Goal: Information Seeking & Learning: Learn about a topic

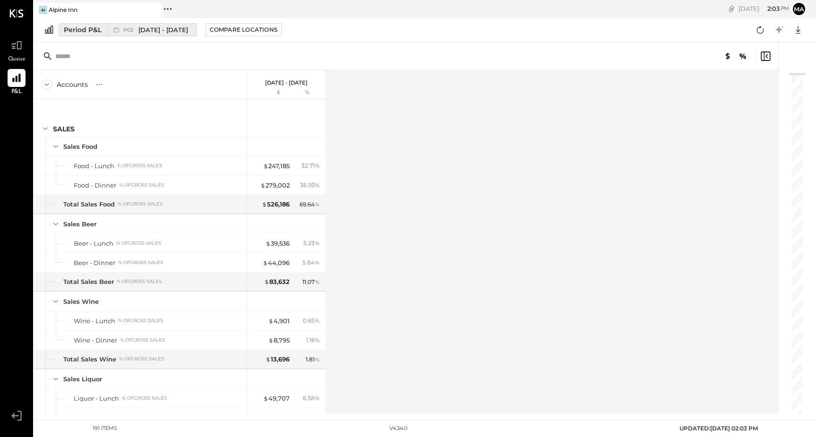
click at [168, 29] on span "[DATE] - [DATE]" at bounding box center [163, 30] width 50 height 9
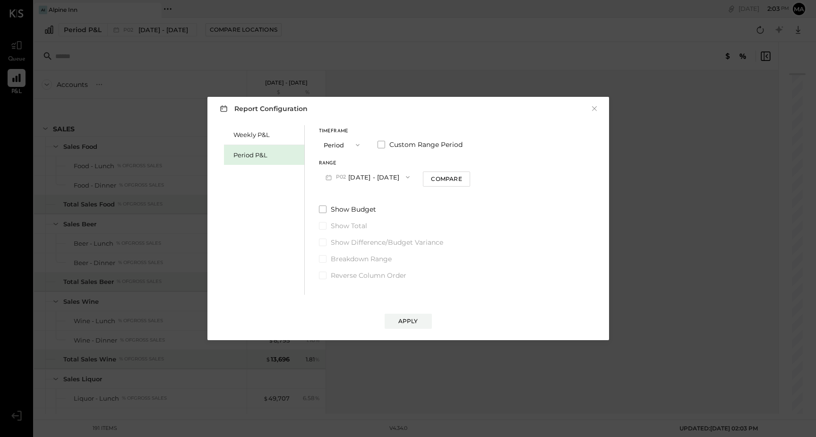
click at [355, 143] on icon "button" at bounding box center [358, 145] width 8 height 8
click at [343, 191] on div "Year" at bounding box center [342, 195] width 46 height 17
click at [377, 180] on button "2025 [DATE] - [DATE]" at bounding box center [369, 176] width 100 height 17
click at [669, 59] on div "Report Configuration × Weekly P&L Period P&L Timeframe Year Custom Range Period…" at bounding box center [408, 218] width 816 height 437
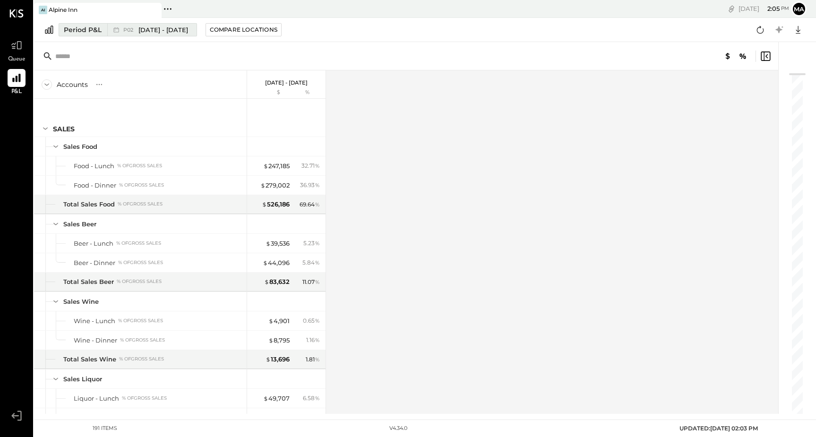
click at [166, 31] on span "[DATE] - [DATE]" at bounding box center [163, 30] width 50 height 9
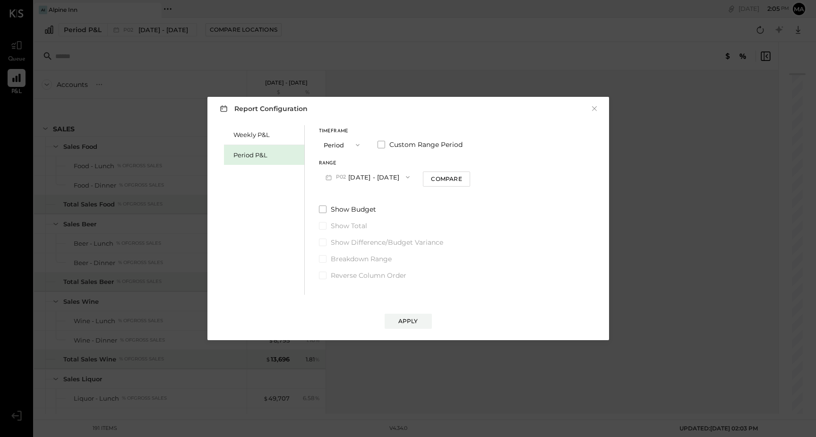
click at [365, 175] on button "P02 [DATE] - [DATE]" at bounding box center [368, 176] width 98 height 17
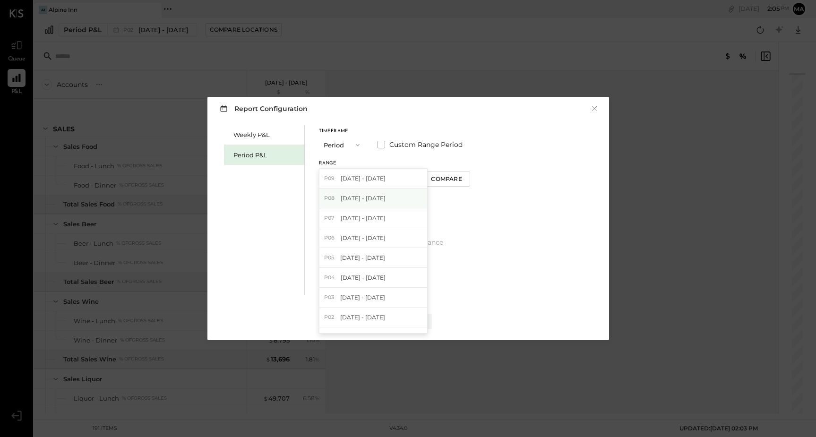
click at [362, 203] on div "P08 [DATE] - [DATE]" at bounding box center [373, 199] width 108 height 20
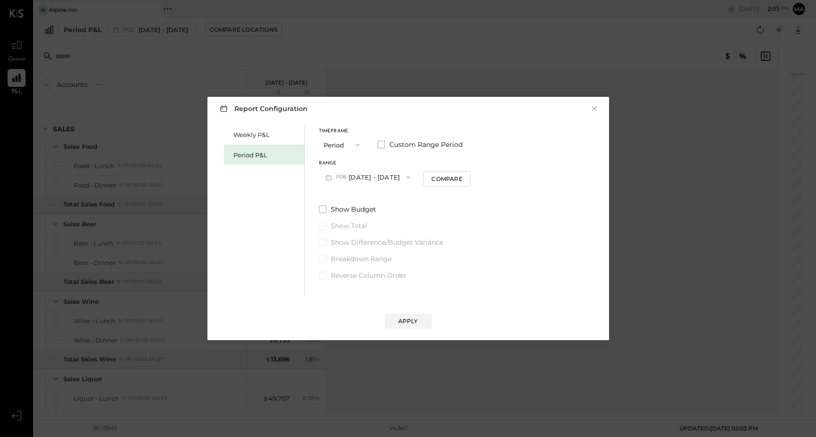
click at [355, 144] on icon "button" at bounding box center [358, 145] width 8 height 8
click at [351, 146] on div "Period" at bounding box center [342, 145] width 46 height 17
click at [383, 181] on button "P09 [DATE] - [DATE]" at bounding box center [368, 176] width 98 height 17
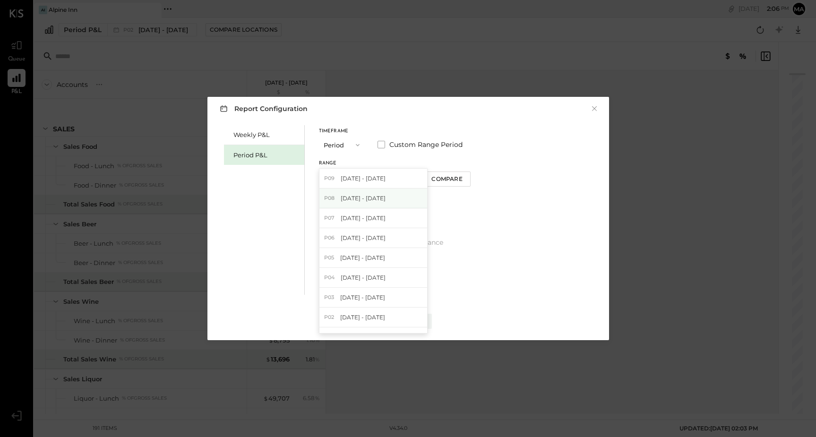
click at [372, 198] on span "[DATE] - [DATE]" at bounding box center [363, 198] width 45 height 8
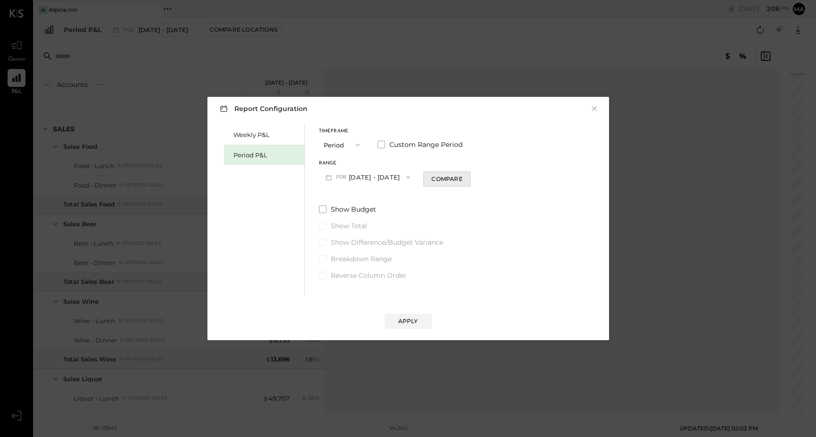
click at [450, 177] on div "Compare" at bounding box center [446, 179] width 31 height 8
click at [407, 321] on div "Apply" at bounding box center [408, 321] width 20 height 8
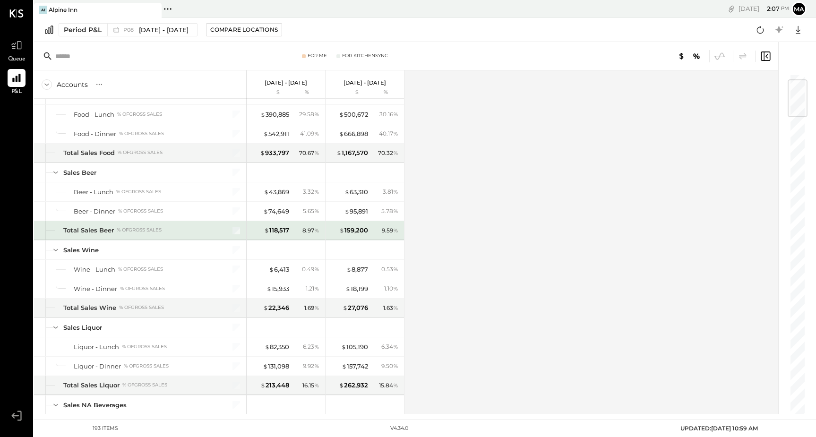
scroll to position [52, 0]
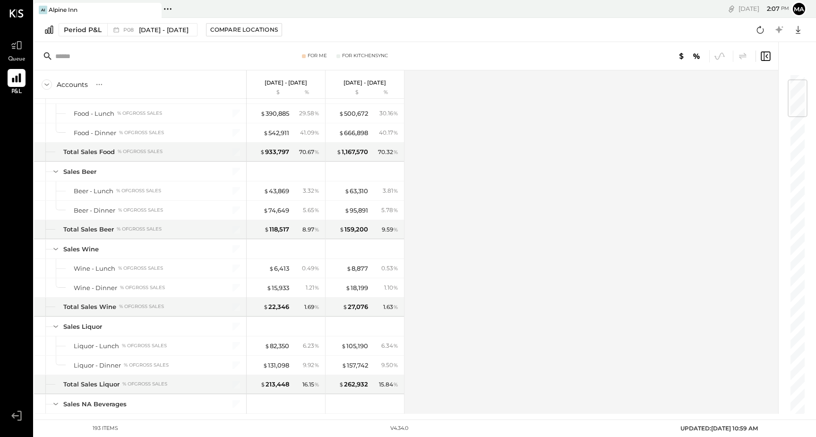
click at [17, 80] on icon at bounding box center [16, 78] width 9 height 9
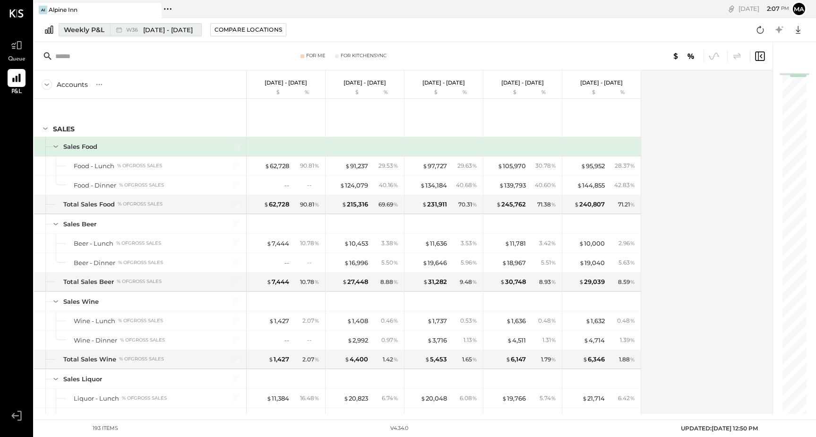
click at [137, 28] on span "W36" at bounding box center [133, 29] width 15 height 5
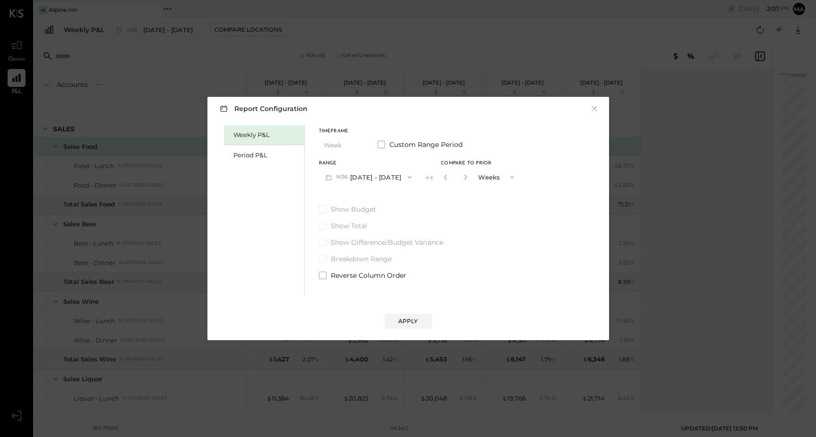
click at [337, 175] on span "W36" at bounding box center [343, 177] width 15 height 8
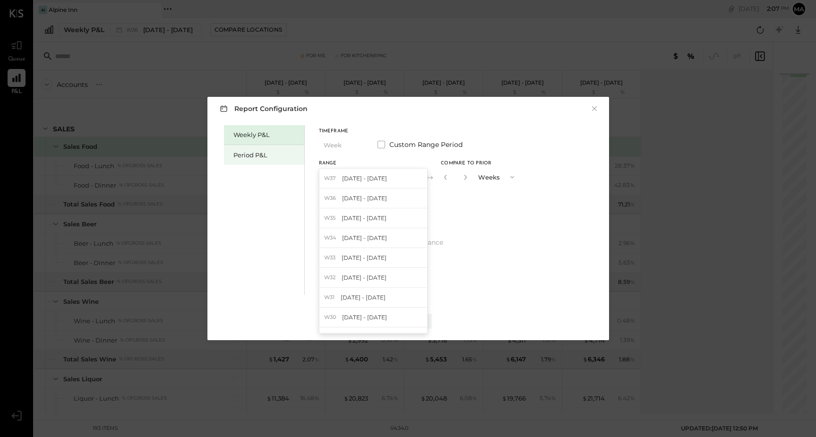
click at [266, 152] on div "Period P&L" at bounding box center [266, 155] width 66 height 9
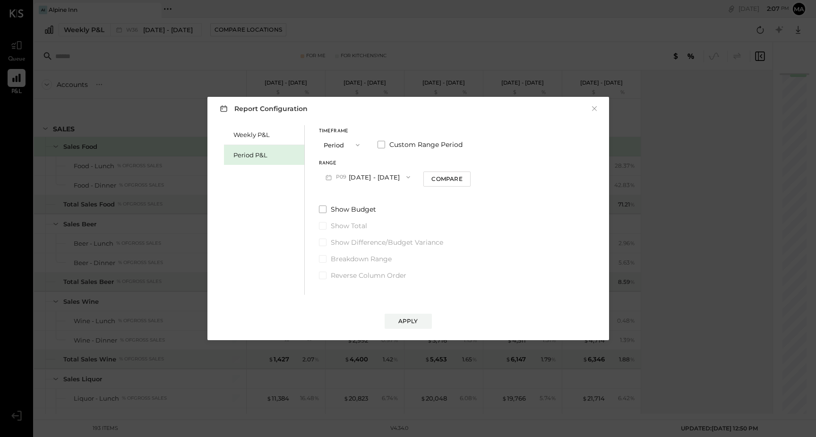
click at [366, 179] on button "P09 [DATE] - [DATE]" at bounding box center [368, 176] width 98 height 17
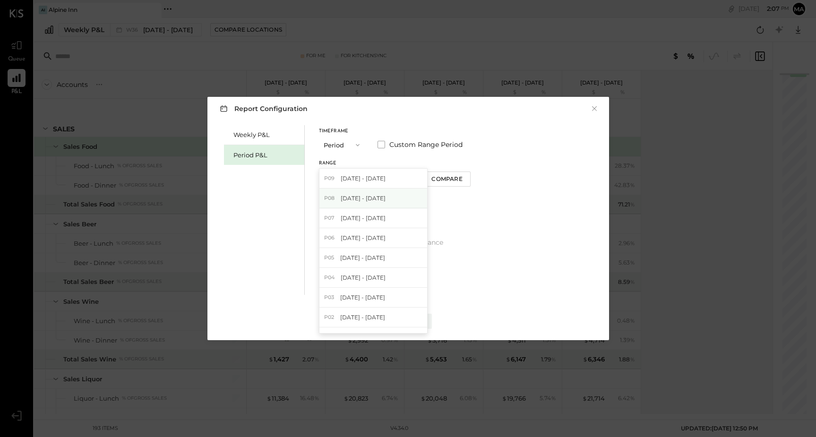
click at [350, 201] on span "[DATE] - [DATE]" at bounding box center [363, 198] width 45 height 8
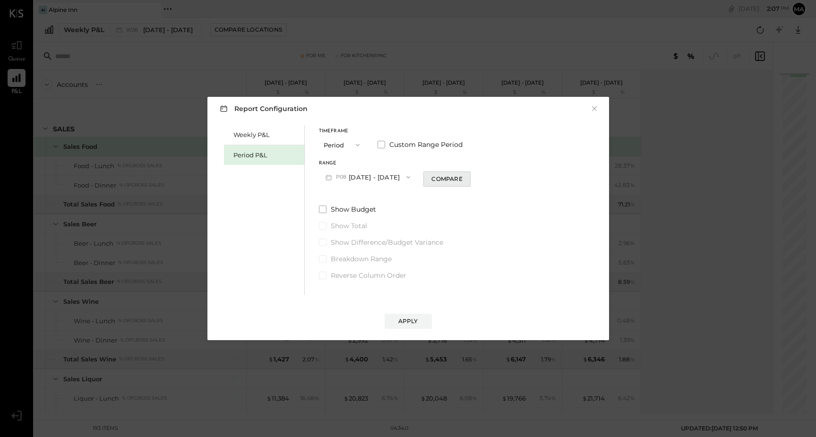
click at [458, 180] on div "Compare" at bounding box center [446, 179] width 31 height 8
click at [410, 317] on div "Apply" at bounding box center [408, 321] width 20 height 8
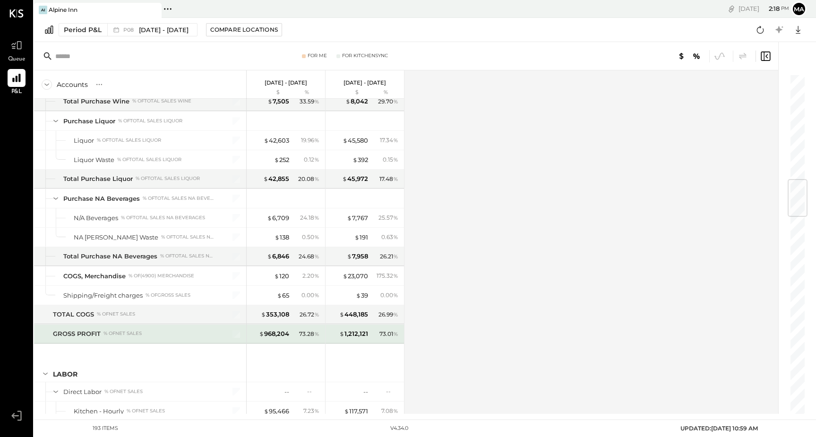
scroll to position [890, 0]
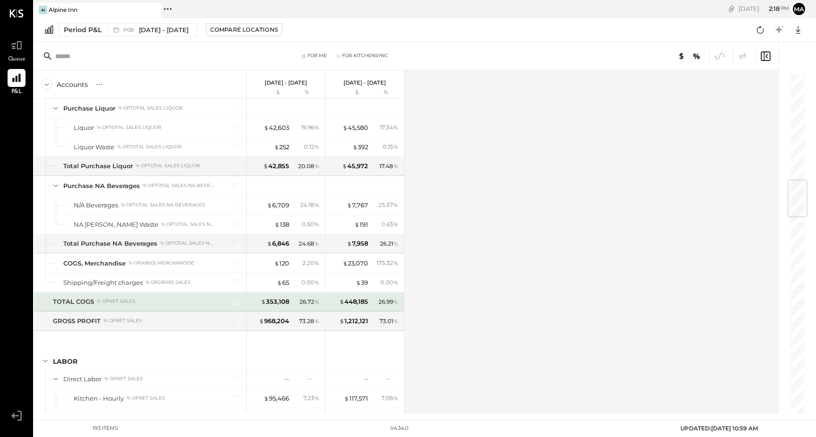
click at [74, 300] on div "TOTAL COGS" at bounding box center [73, 301] width 41 height 9
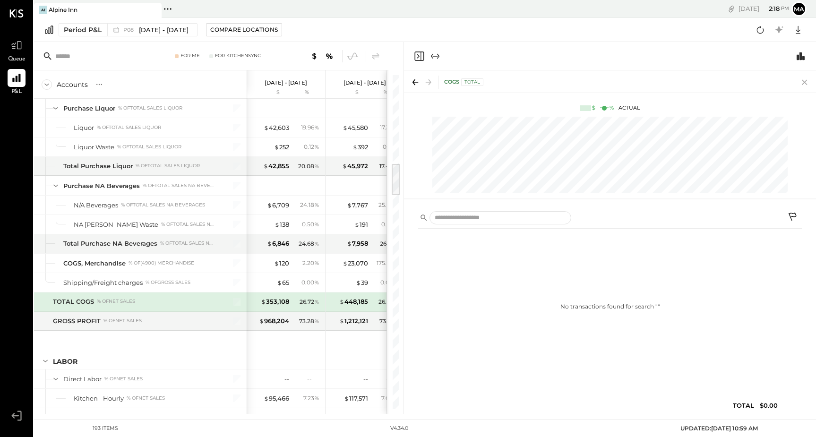
click at [807, 81] on icon at bounding box center [804, 82] width 13 height 13
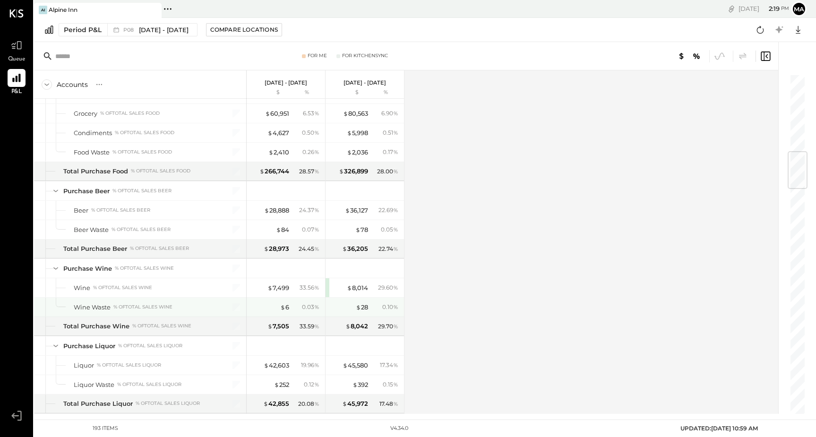
scroll to position [656, 0]
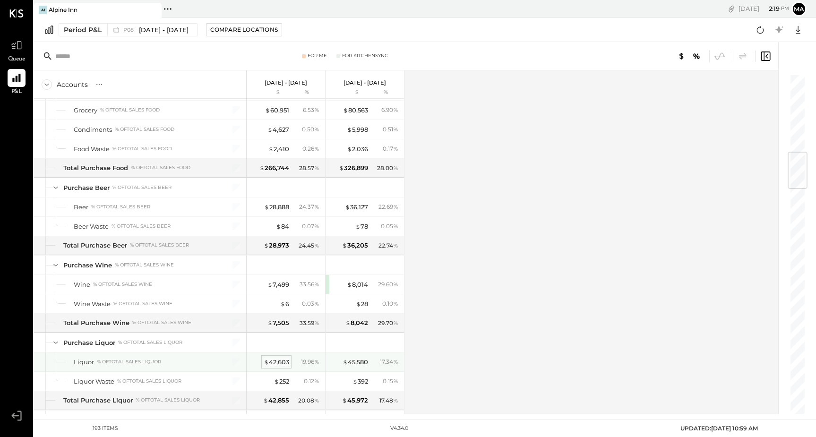
click at [284, 362] on div "$ 42,603" at bounding box center [277, 362] width 26 height 9
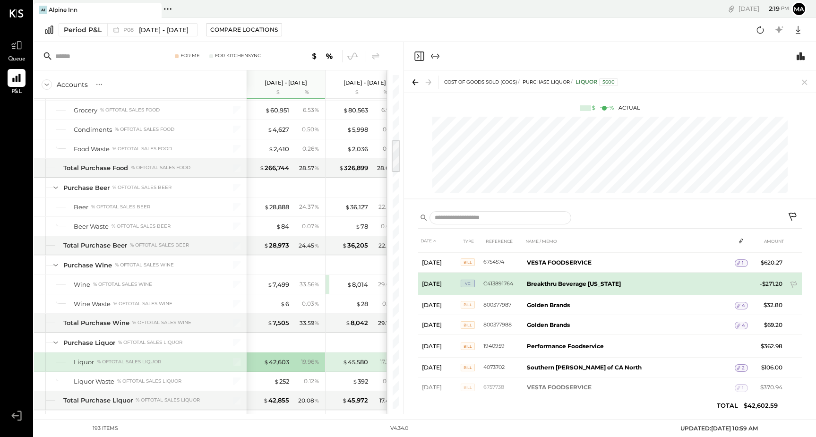
scroll to position [1258, 0]
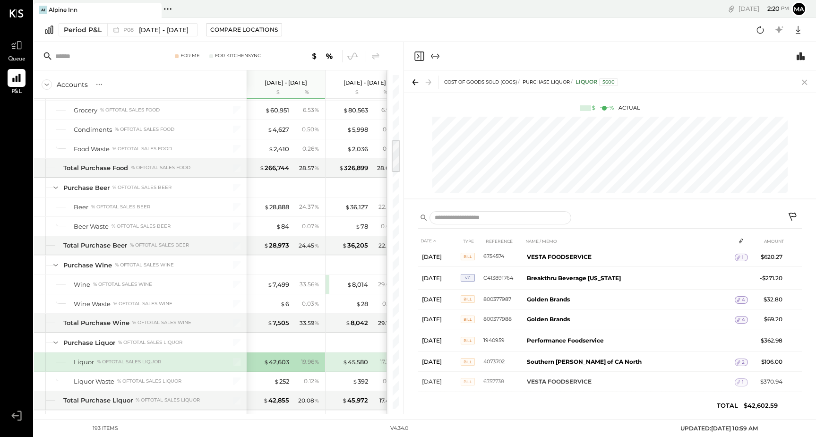
click at [806, 85] on icon at bounding box center [804, 82] width 13 height 13
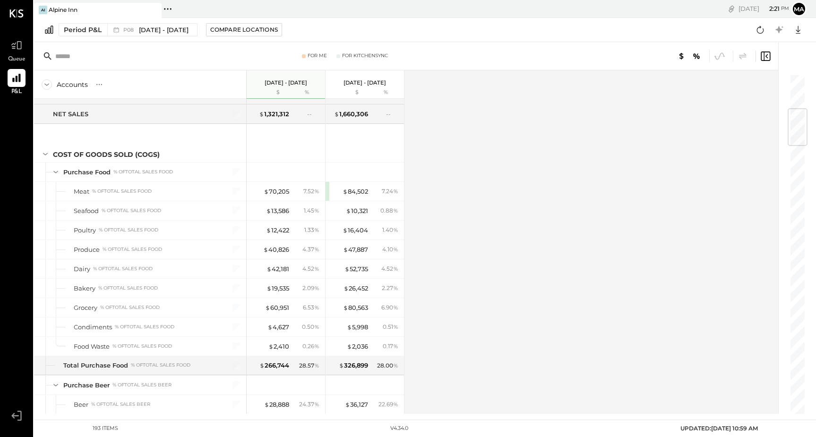
scroll to position [148, 0]
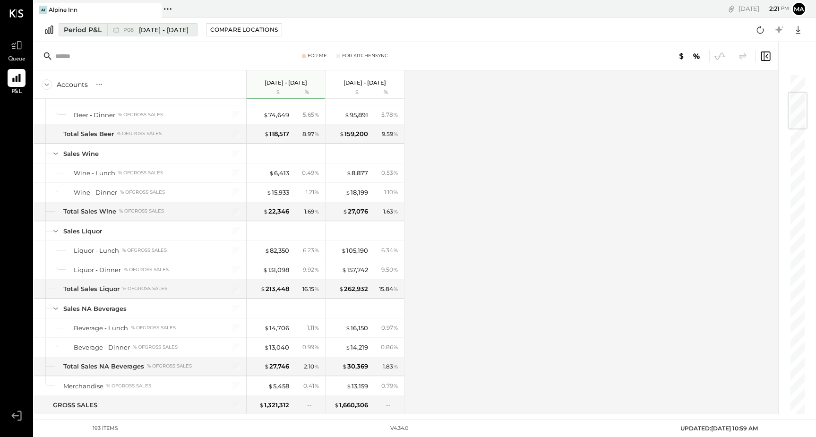
click at [164, 28] on span "[DATE] - [DATE]" at bounding box center [164, 30] width 50 height 9
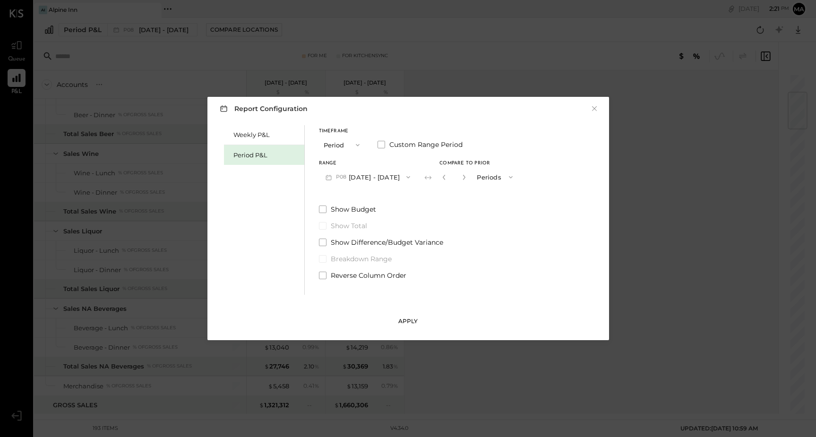
click at [407, 320] on div "Apply" at bounding box center [408, 321] width 20 height 8
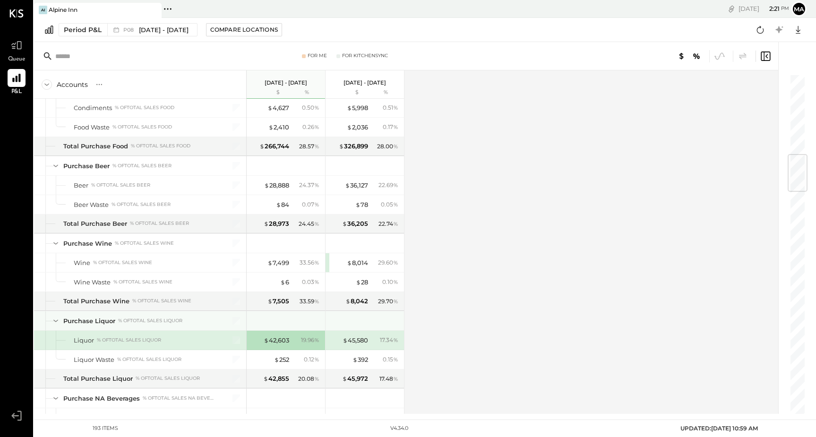
scroll to position [678, 0]
click at [273, 340] on div "$ 42,603" at bounding box center [277, 340] width 26 height 9
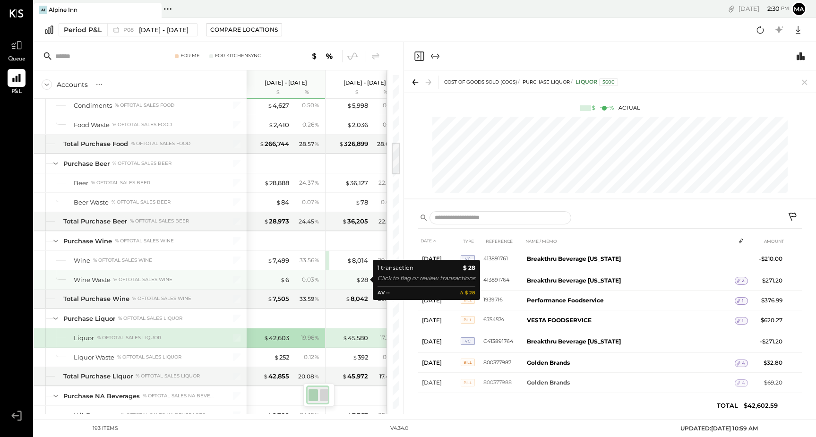
scroll to position [684, 0]
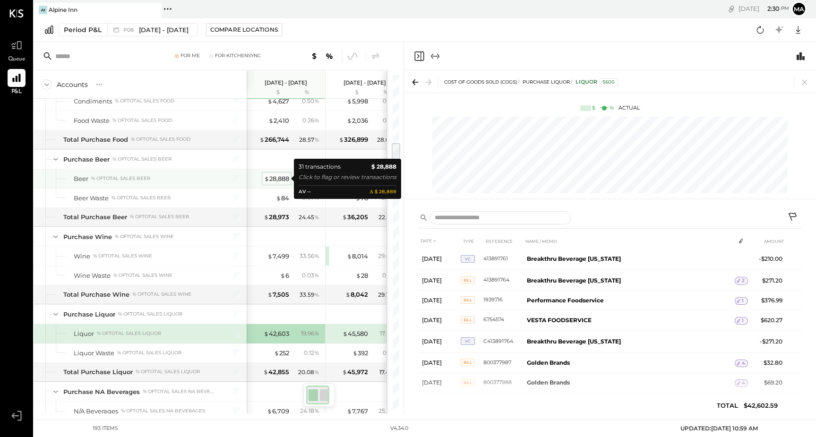
click at [279, 178] on div "$ 28,888" at bounding box center [276, 178] width 25 height 9
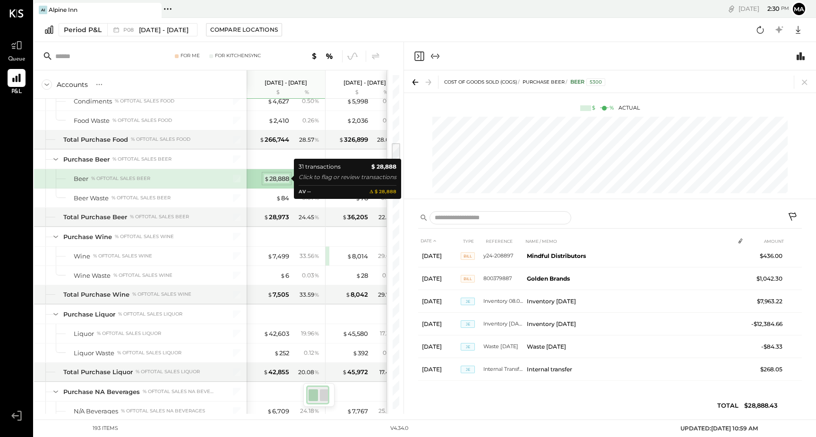
scroll to position [575, 0]
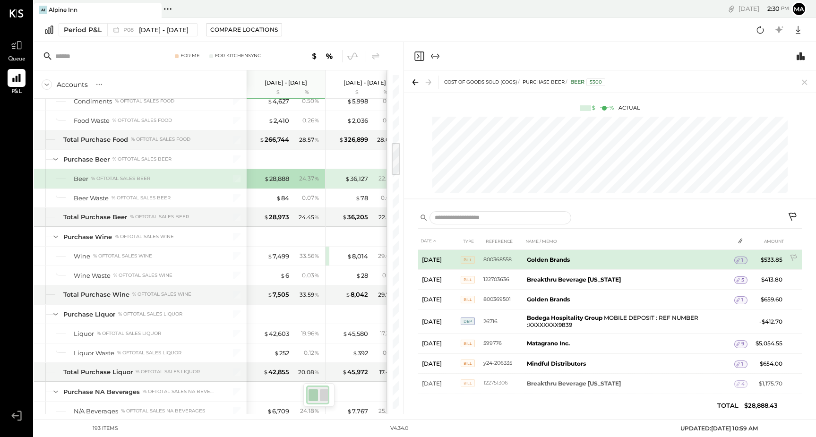
click at [541, 263] on td "Golden Brands" at bounding box center [628, 260] width 211 height 20
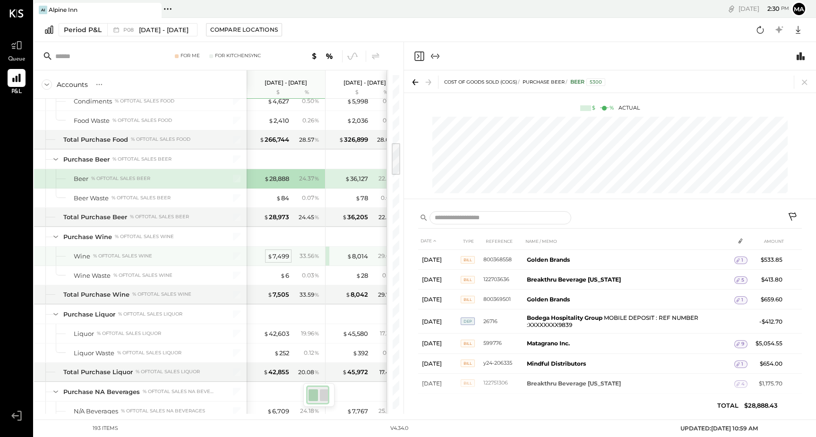
click at [279, 254] on div "$ 7,499" at bounding box center [278, 256] width 22 height 9
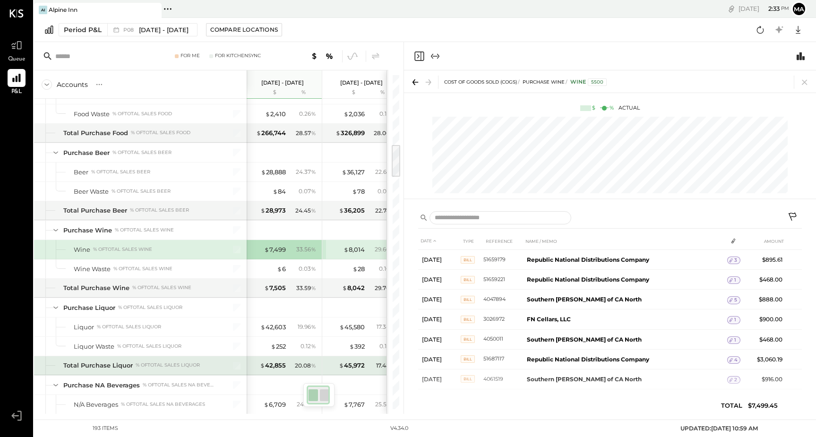
scroll to position [691, 0]
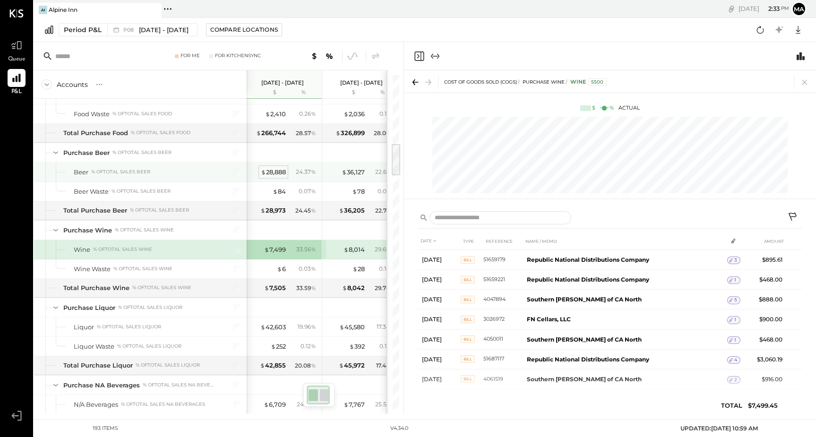
click at [270, 172] on div "$ 28,888" at bounding box center [273, 172] width 25 height 9
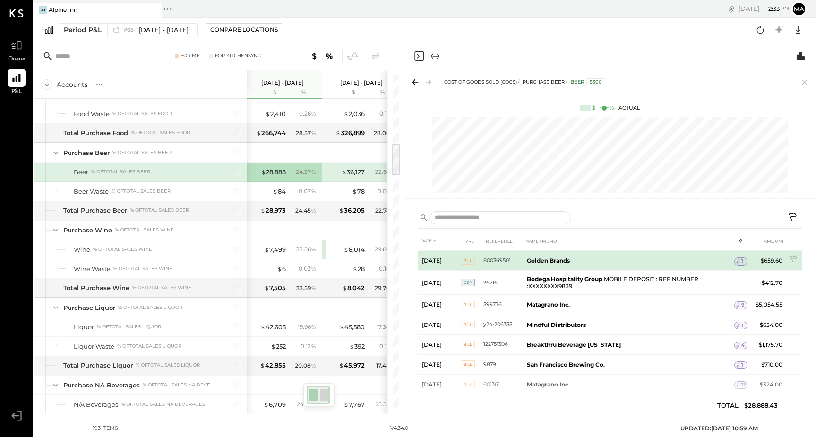
scroll to position [46, 0]
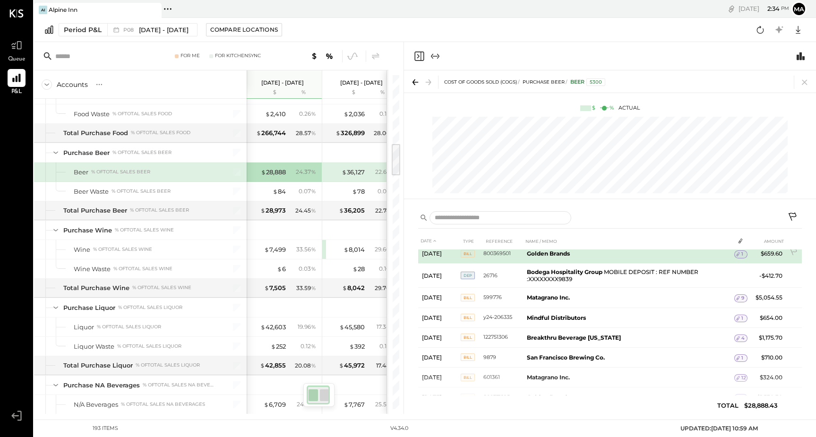
click at [483, 255] on td "Bill" at bounding box center [472, 254] width 23 height 20
drag, startPoint x: 480, startPoint y: 254, endPoint x: 514, endPoint y: 255, distance: 33.6
click at [514, 255] on tr "[DATE] Bill 800369501 Golden Brands 1 $659.60" at bounding box center [610, 254] width 384 height 20
copy tr "800369501"
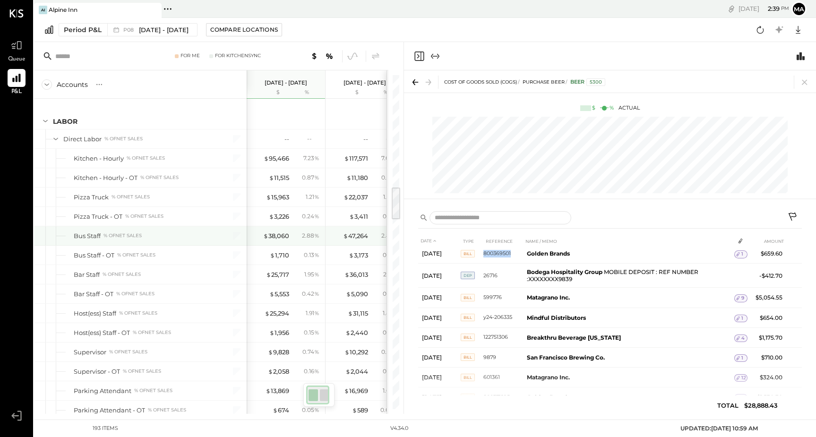
scroll to position [1132, 0]
click at [807, 84] on icon at bounding box center [804, 82] width 13 height 13
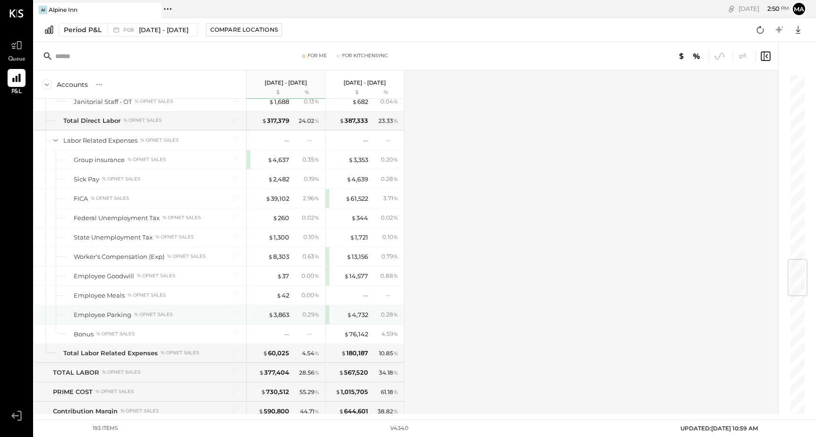
scroll to position [1554, 0]
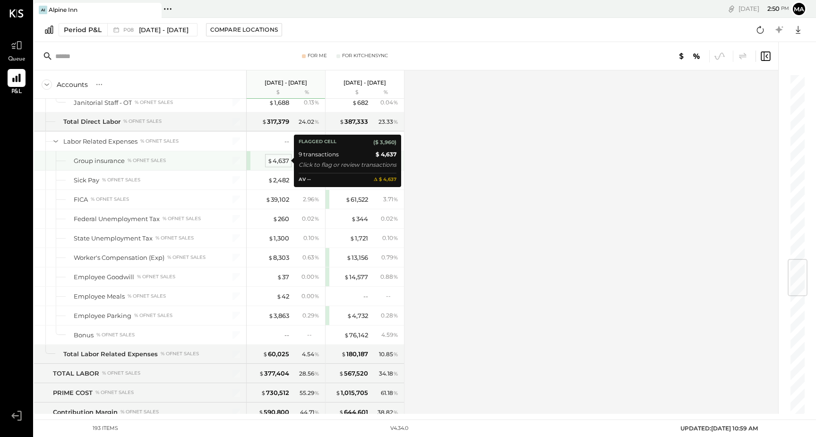
click at [276, 158] on div "$ 4,637" at bounding box center [278, 160] width 22 height 9
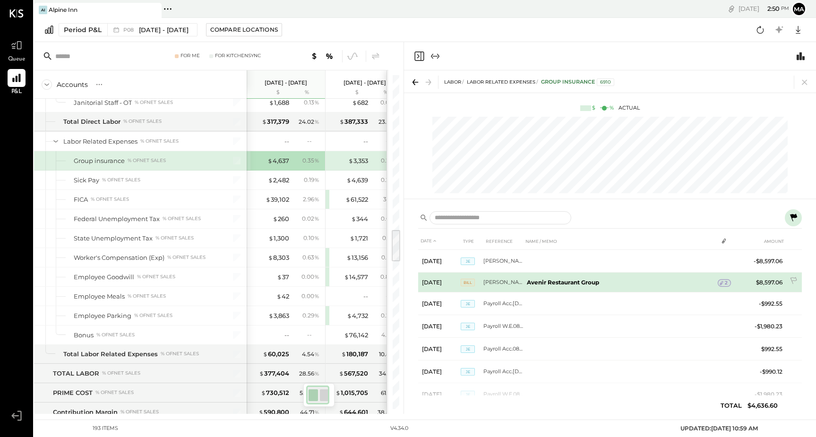
click at [725, 284] on span "2" at bounding box center [726, 283] width 3 height 7
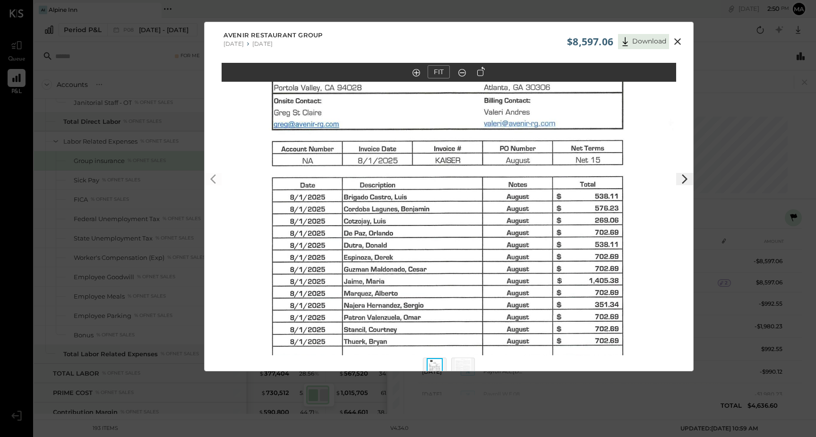
click at [680, 39] on icon at bounding box center [677, 41] width 11 height 11
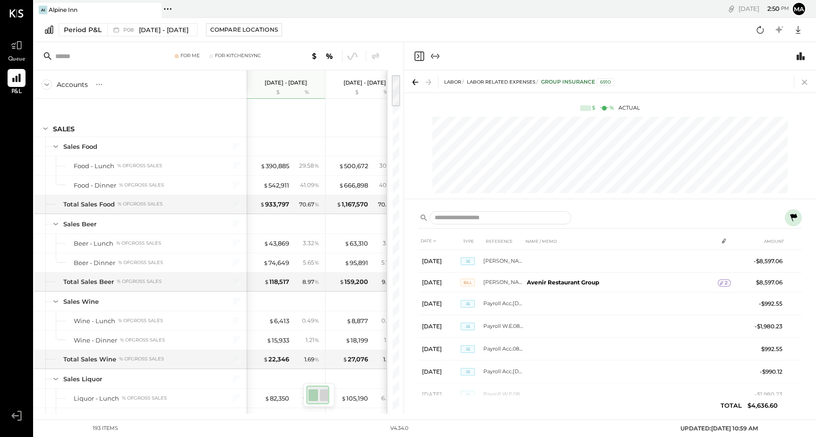
click at [805, 81] on icon at bounding box center [804, 82] width 13 height 13
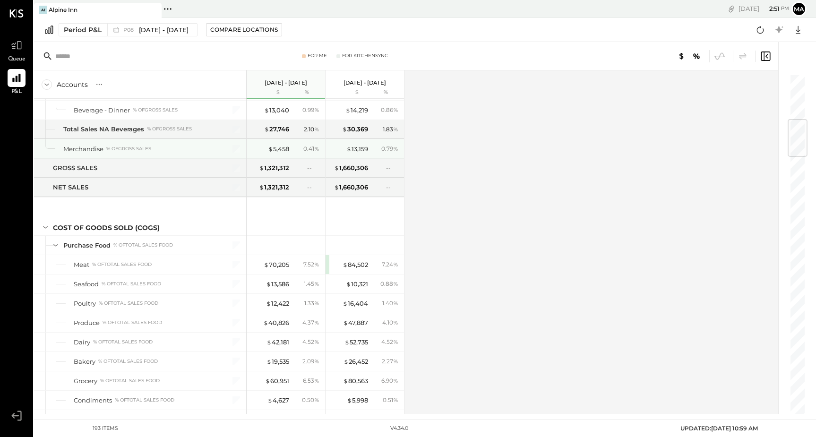
scroll to position [388, 0]
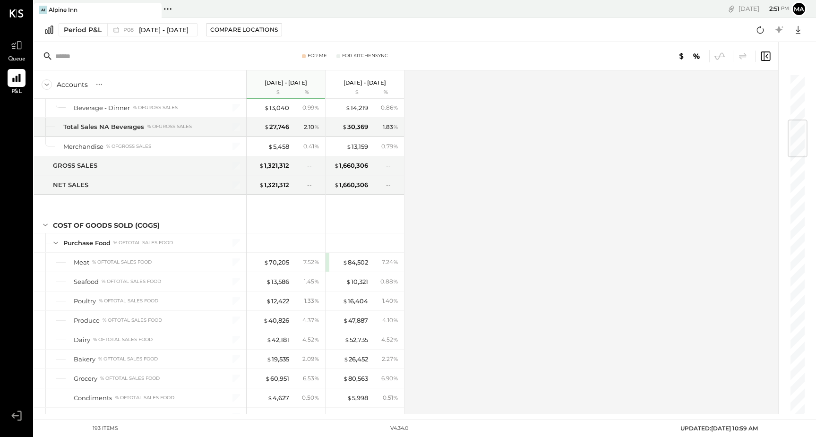
click at [46, 56] on icon at bounding box center [48, 56] width 10 height 10
click at [72, 59] on input "text" at bounding box center [129, 56] width 149 height 17
paste input "**********"
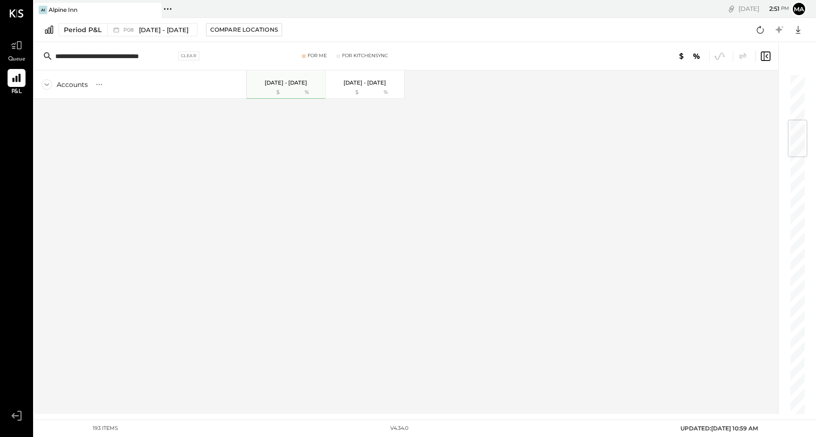
scroll to position [0, 0]
type input "*"
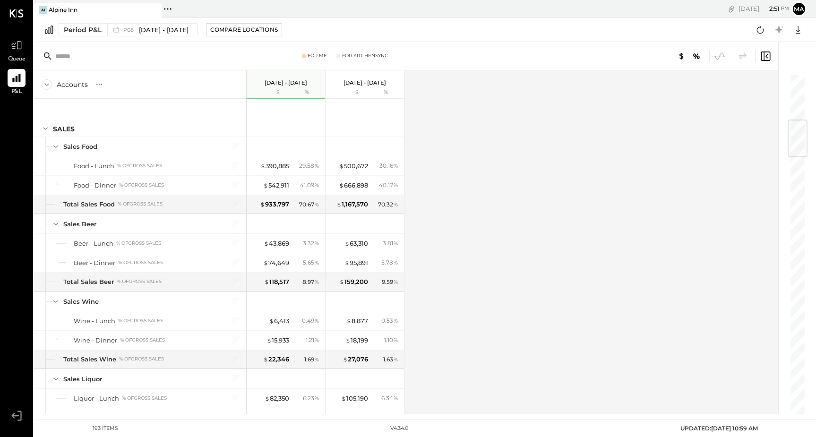
click at [83, 62] on input "text" at bounding box center [129, 56] width 149 height 17
paste input "*********"
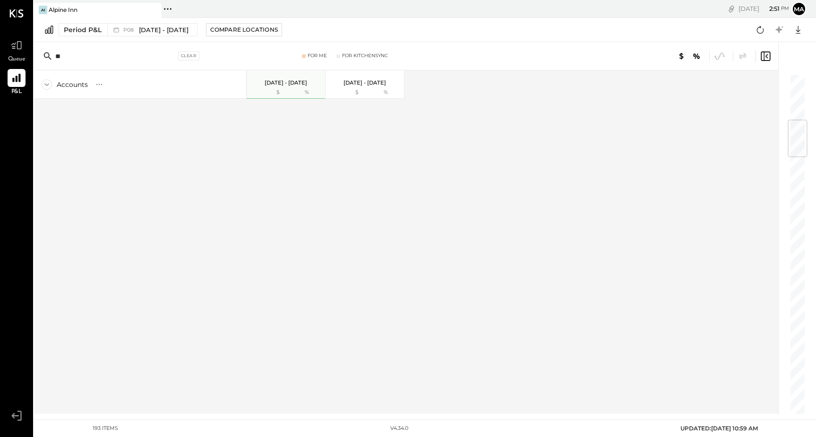
type input "*"
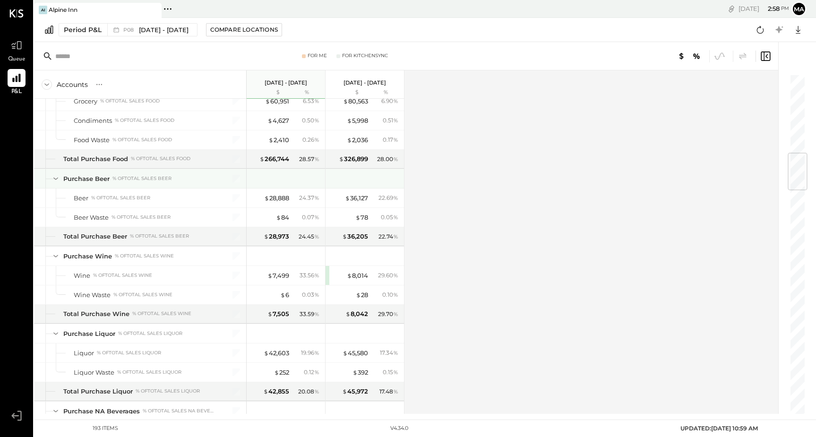
scroll to position [666, 0]
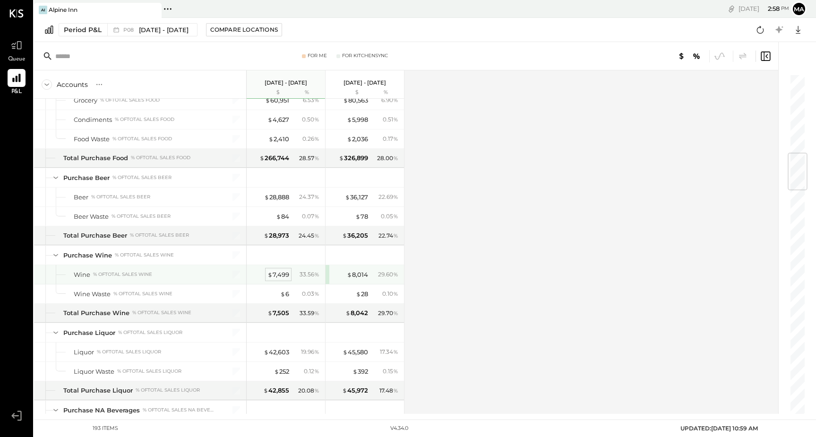
click at [281, 274] on div "$ 7,499" at bounding box center [278, 274] width 22 height 9
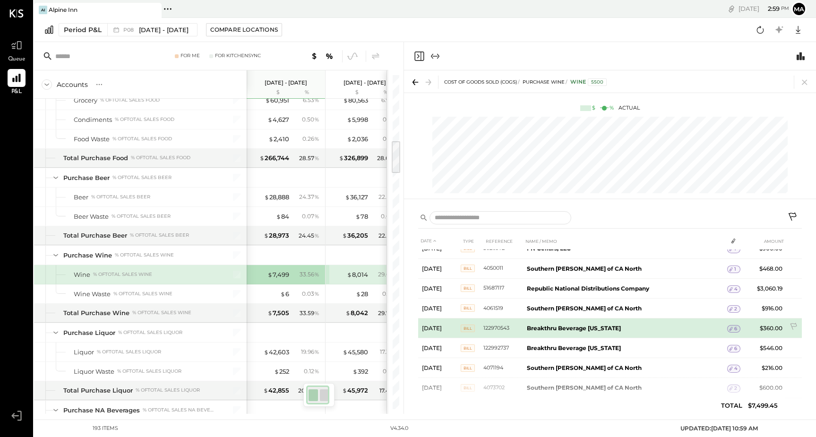
scroll to position [70, 0]
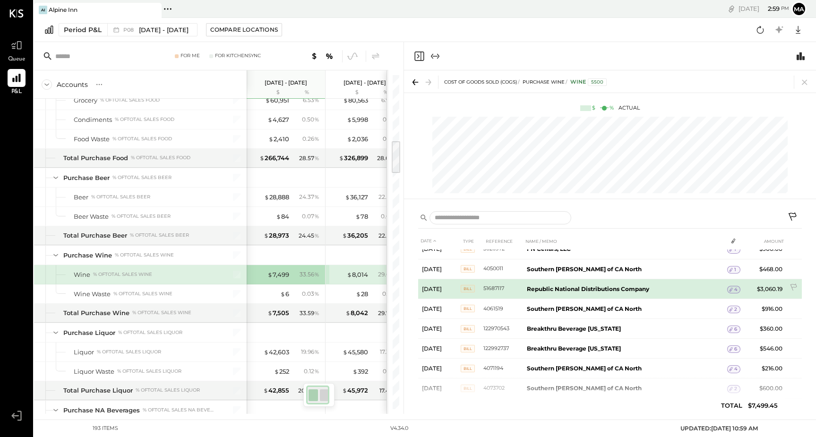
click at [734, 289] on icon at bounding box center [731, 289] width 7 height 7
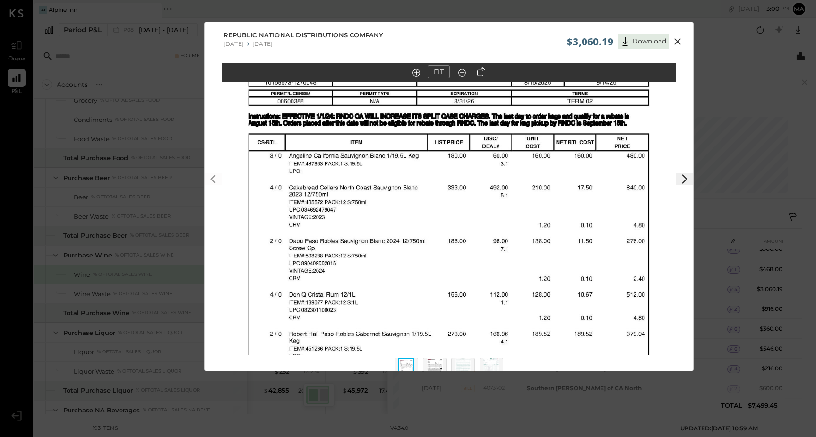
scroll to position [0, 0]
click at [675, 44] on icon at bounding box center [677, 41] width 7 height 7
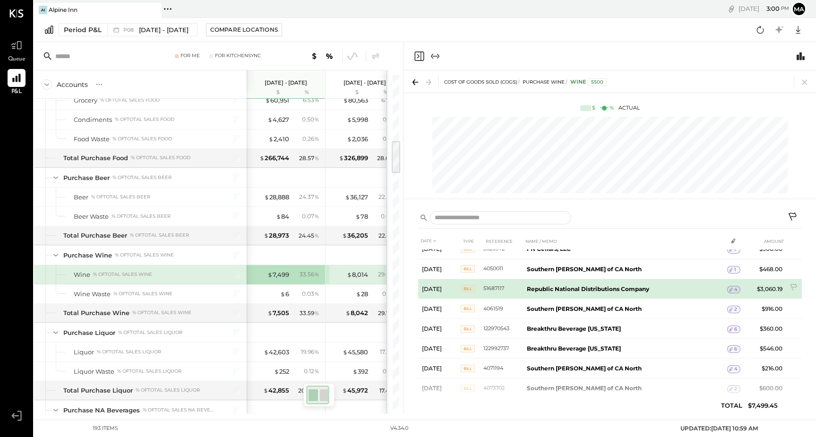
click at [737, 291] on span "4" at bounding box center [735, 289] width 3 height 7
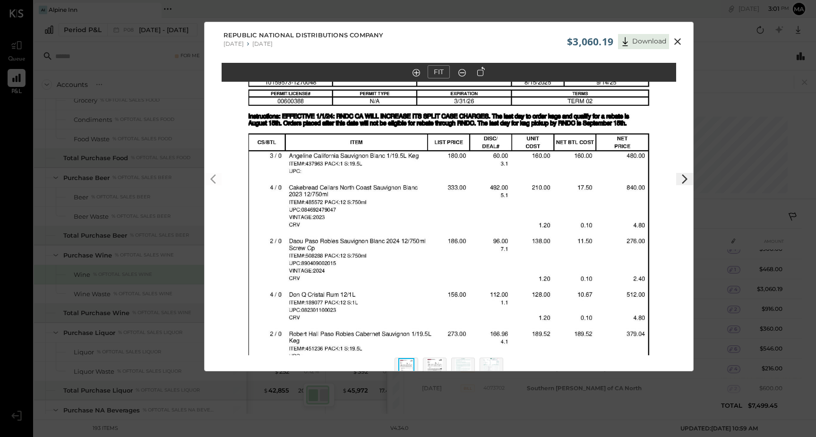
click at [680, 42] on icon at bounding box center [677, 41] width 11 height 11
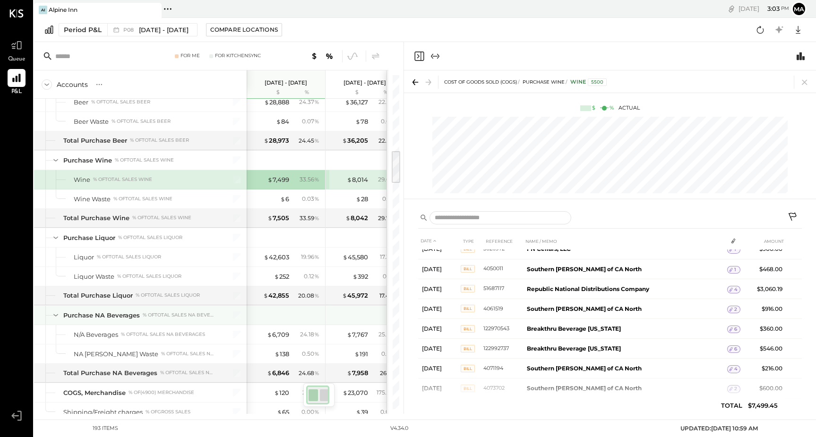
scroll to position [767, 0]
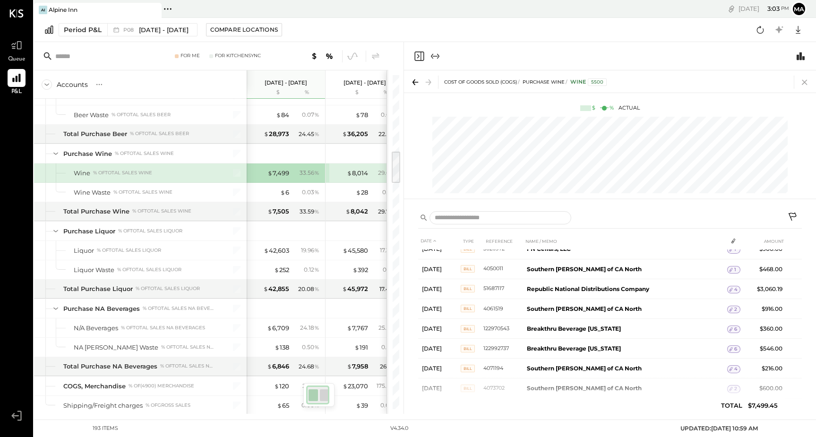
click at [804, 82] on icon at bounding box center [804, 82] width 5 height 5
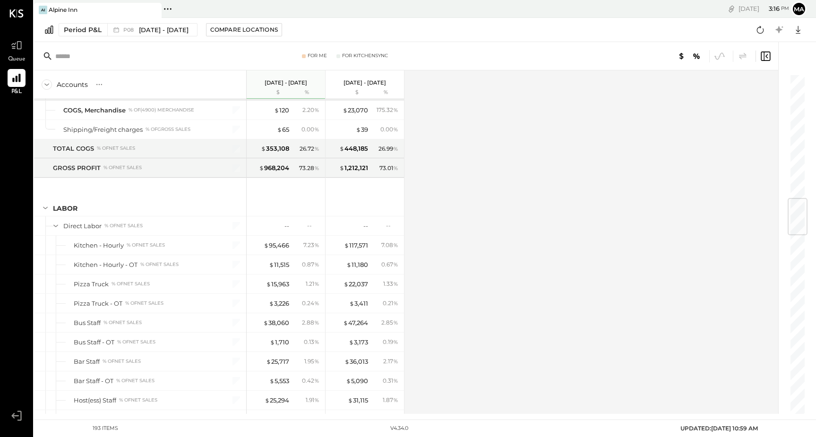
scroll to position [991, 0]
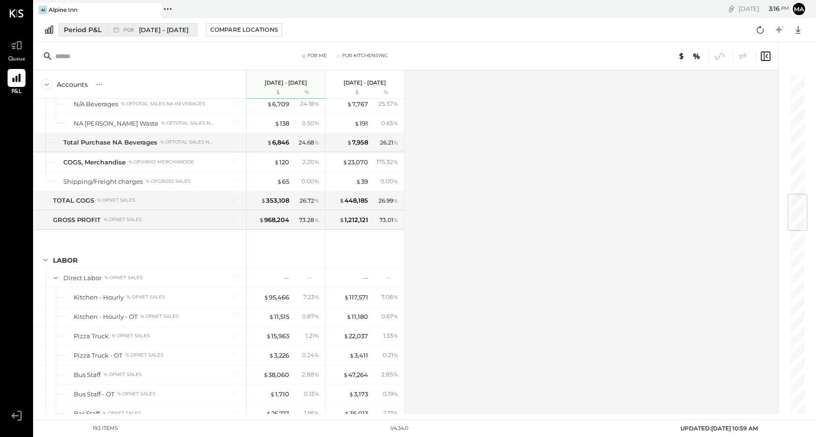
click at [150, 32] on span "[DATE] - [DATE]" at bounding box center [164, 30] width 50 height 9
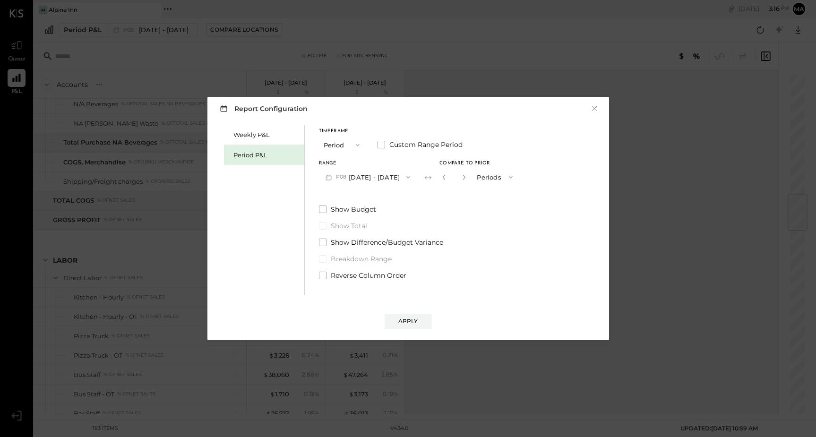
click at [405, 180] on icon "button" at bounding box center [409, 177] width 8 height 8
click at [375, 239] on span "[DATE] - [DATE]" at bounding box center [363, 238] width 45 height 8
click at [408, 323] on div "Apply" at bounding box center [408, 321] width 20 height 8
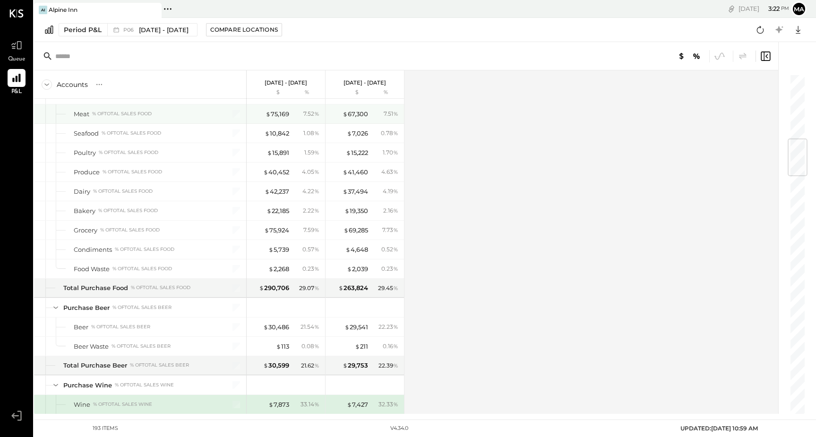
scroll to position [547, 0]
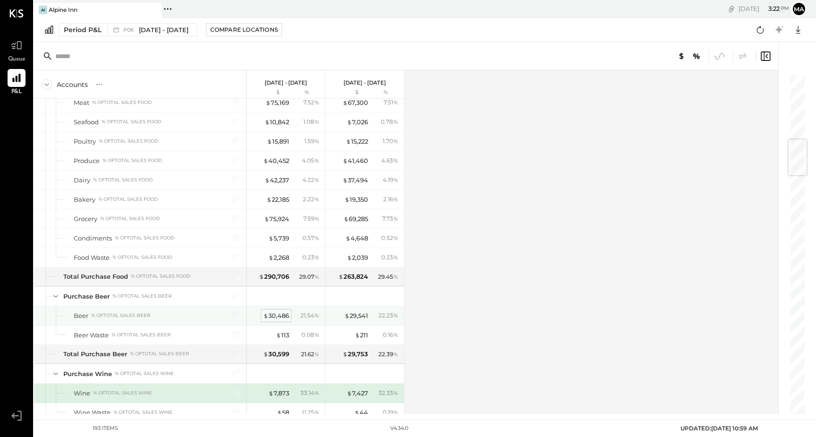
click at [277, 319] on div "$ 30,486" at bounding box center [276, 315] width 26 height 9
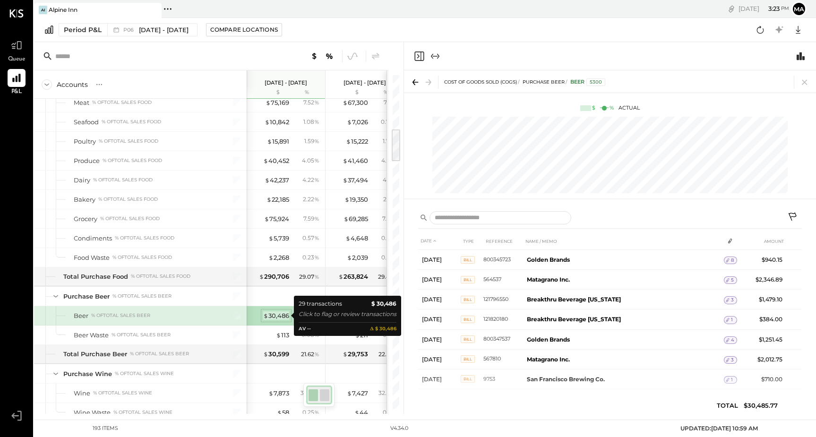
click at [274, 315] on div "$ 30,486" at bounding box center [276, 315] width 26 height 9
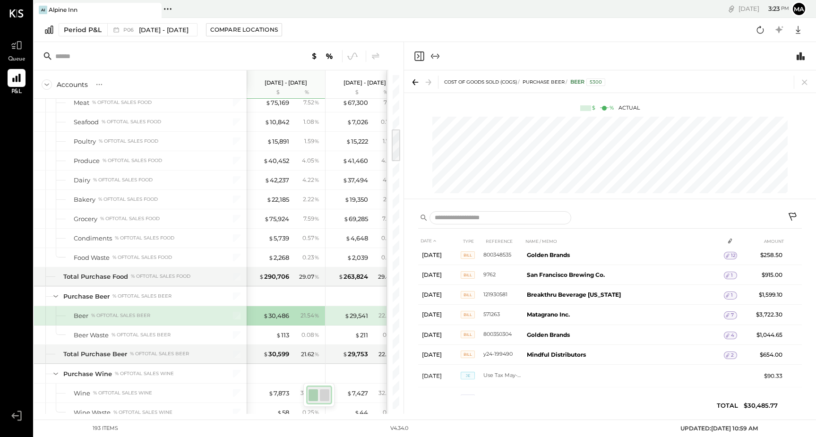
scroll to position [163, 0]
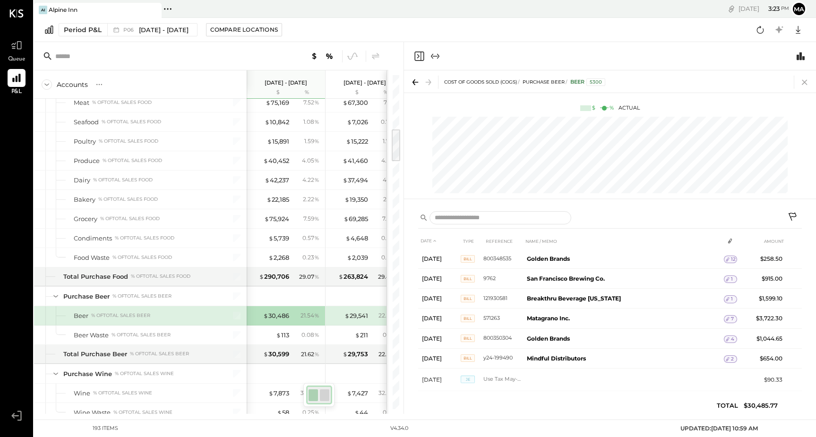
click at [807, 86] on icon at bounding box center [804, 82] width 13 height 13
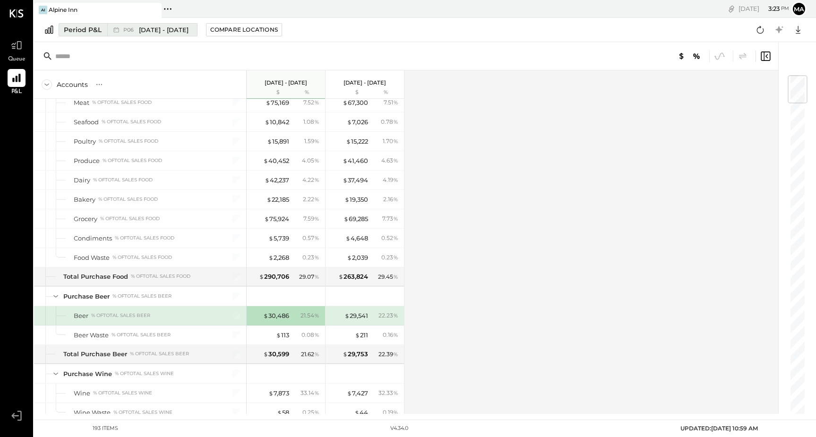
click at [172, 30] on span "[DATE] - [DATE]" at bounding box center [164, 30] width 50 height 9
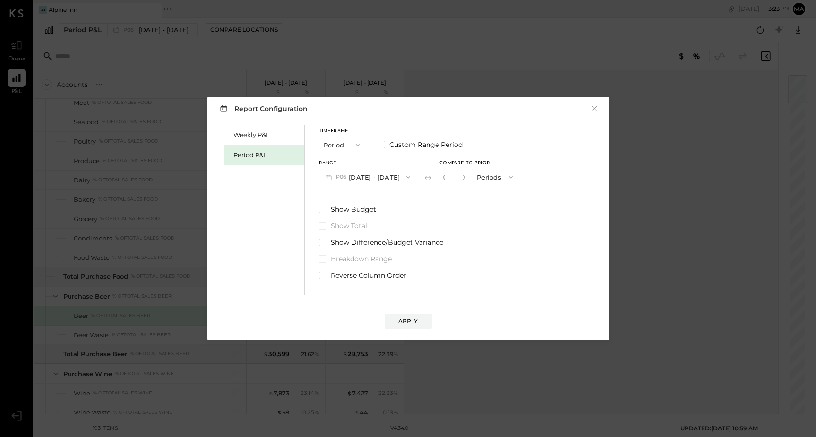
click at [375, 173] on button "P06 [DATE] - [DATE]" at bounding box center [368, 176] width 98 height 17
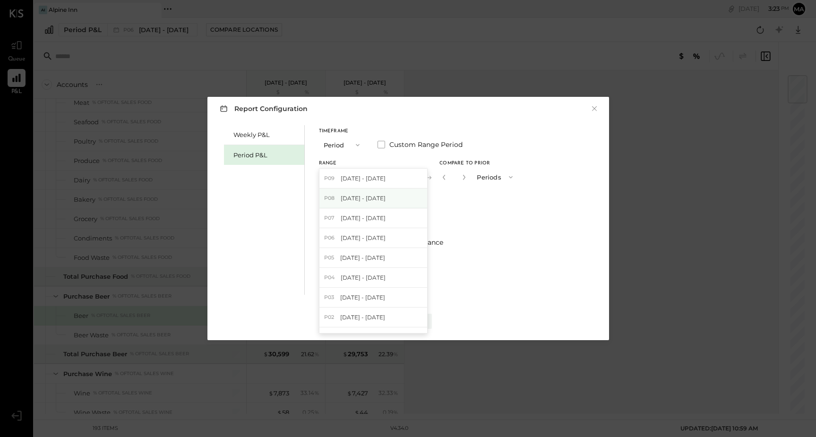
click at [366, 199] on span "[DATE] - [DATE]" at bounding box center [363, 198] width 45 height 8
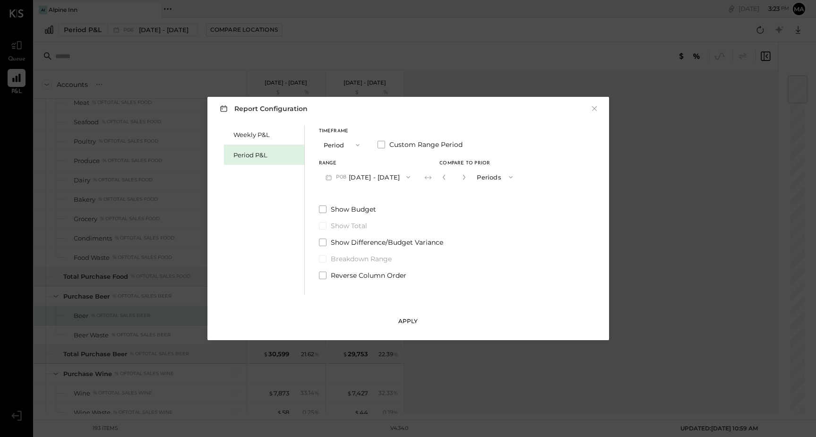
click at [405, 322] on div "Apply" at bounding box center [408, 321] width 20 height 8
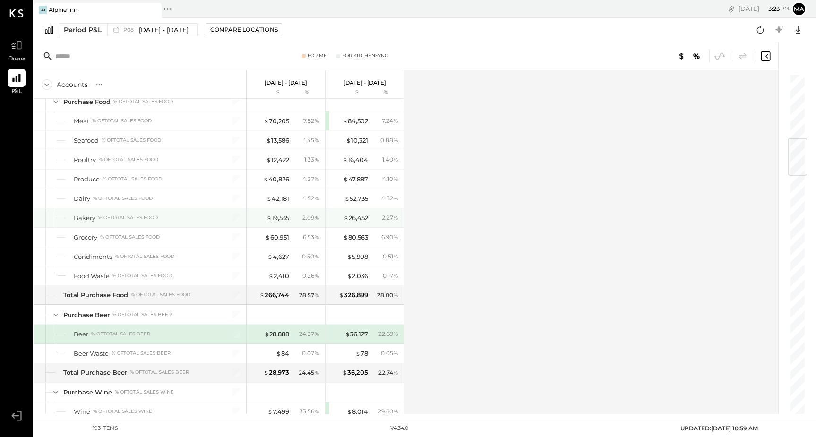
scroll to position [546, 0]
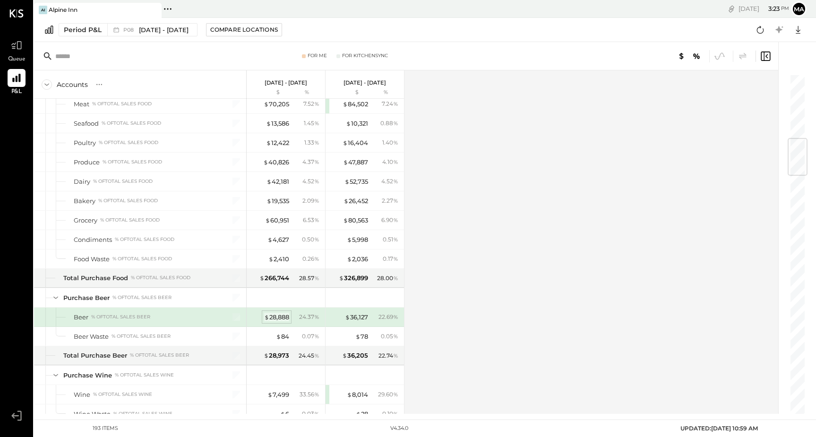
click at [272, 314] on div "$ 28,888" at bounding box center [276, 317] width 25 height 9
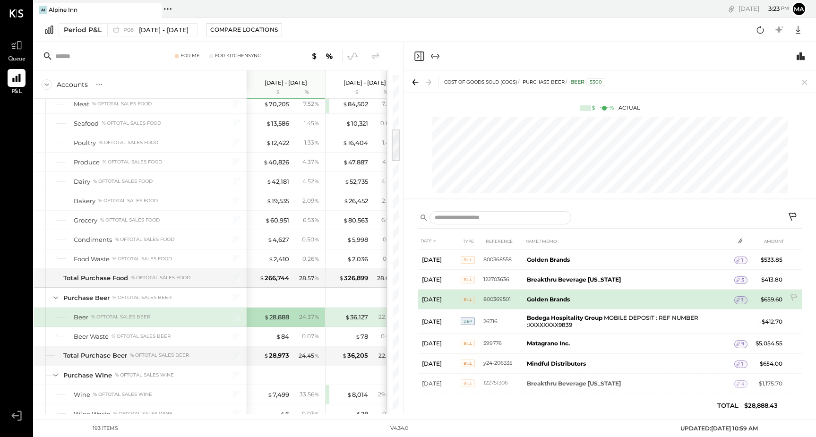
click at [556, 300] on b "Golden Brands" at bounding box center [548, 299] width 43 height 7
click at [740, 299] on icon at bounding box center [738, 300] width 3 height 4
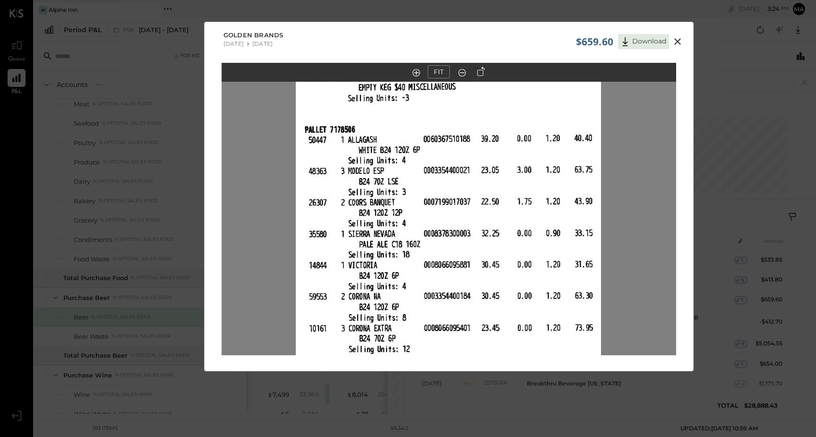
click at [676, 44] on icon at bounding box center [677, 41] width 11 height 11
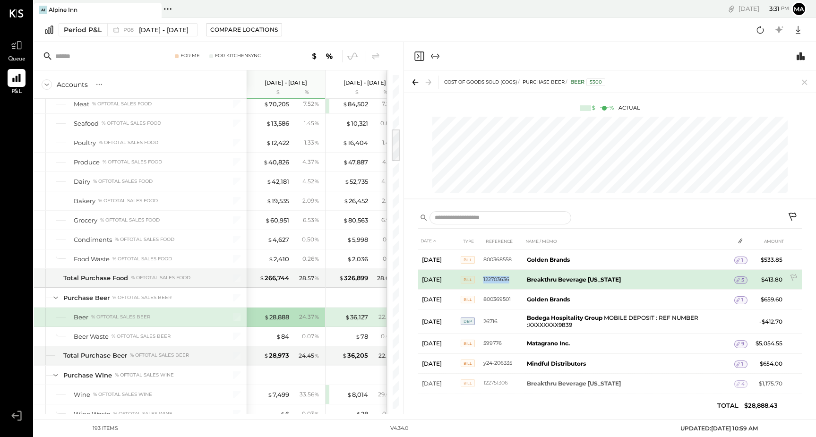
drag, startPoint x: 509, startPoint y: 281, endPoint x: 484, endPoint y: 281, distance: 25.5
click at [484, 281] on td "122703636" at bounding box center [503, 280] width 40 height 20
copy td "122703636"
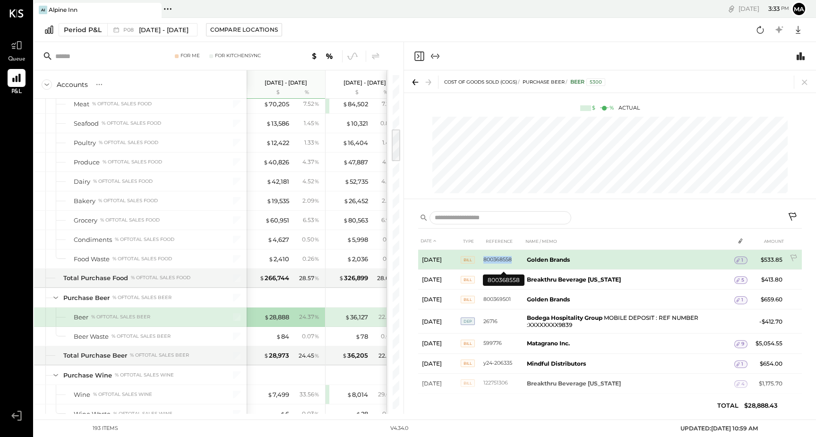
drag, startPoint x: 514, startPoint y: 260, endPoint x: 485, endPoint y: 259, distance: 28.8
click at [485, 259] on td "800368558" at bounding box center [503, 260] width 40 height 20
copy td "800368558"
